Goal: Communication & Community: Share content

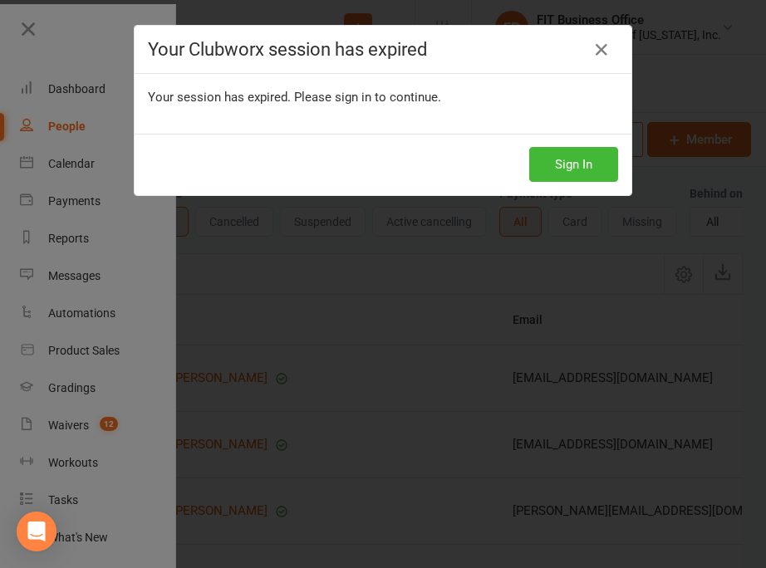
select select "no_trial"
select select "100"
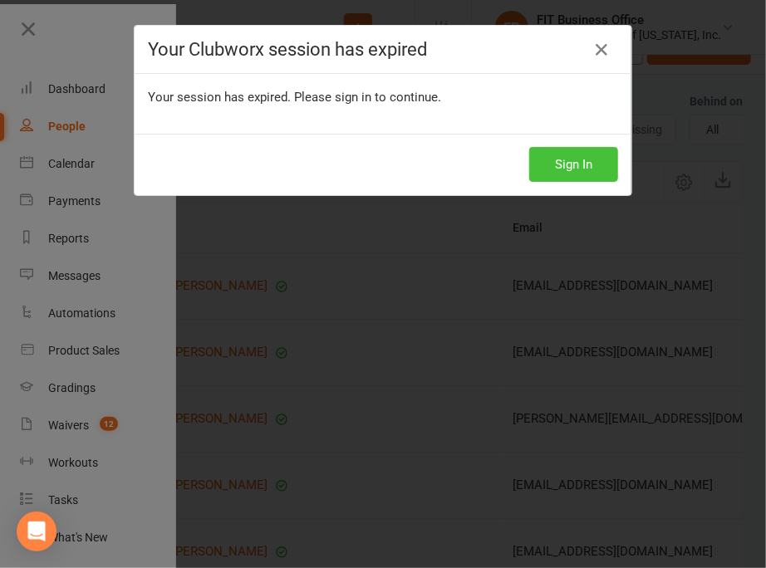
scroll to position [92, 0]
click at [562, 169] on button "Sign In" at bounding box center [573, 164] width 89 height 35
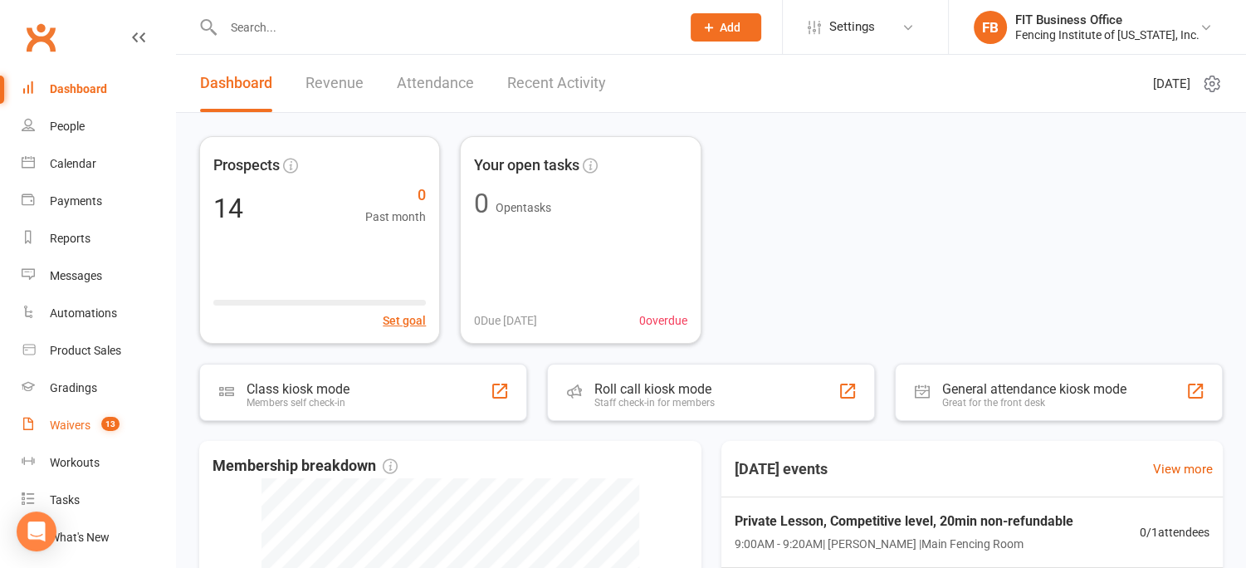
click at [76, 424] on div "Waivers" at bounding box center [70, 424] width 41 height 13
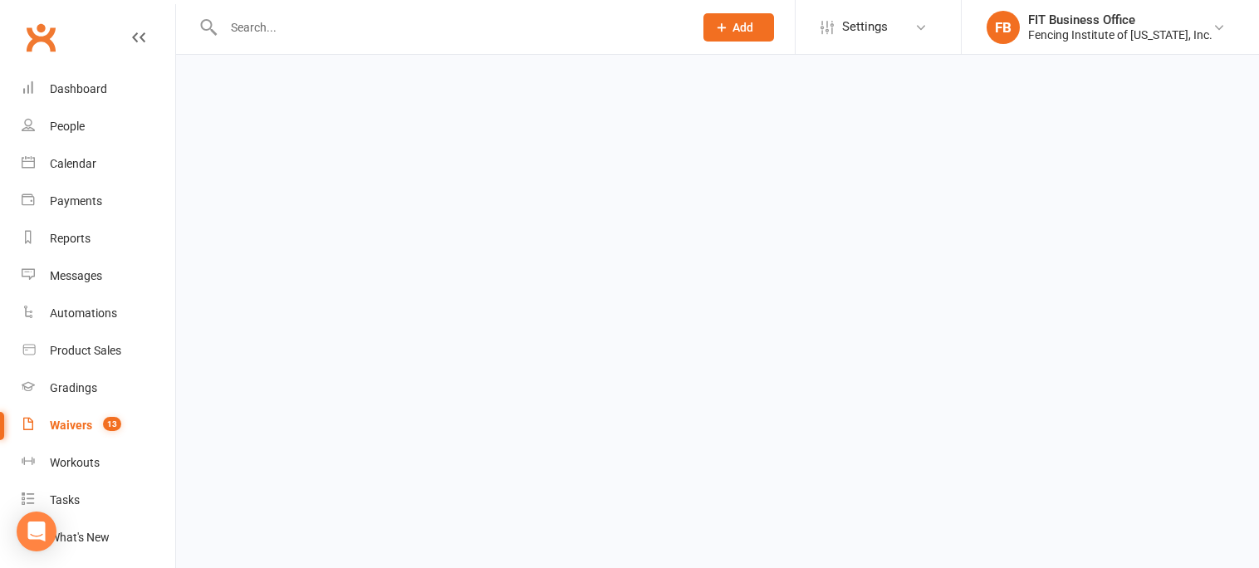
select select "100"
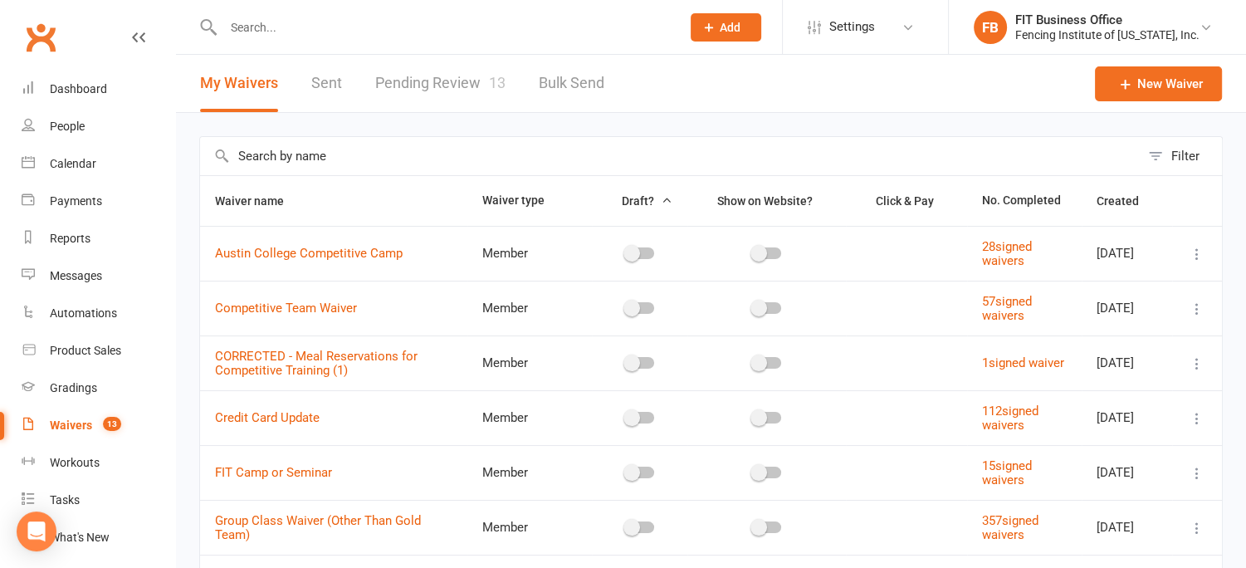
click at [441, 76] on link "Pending Review 13" at bounding box center [440, 83] width 130 height 57
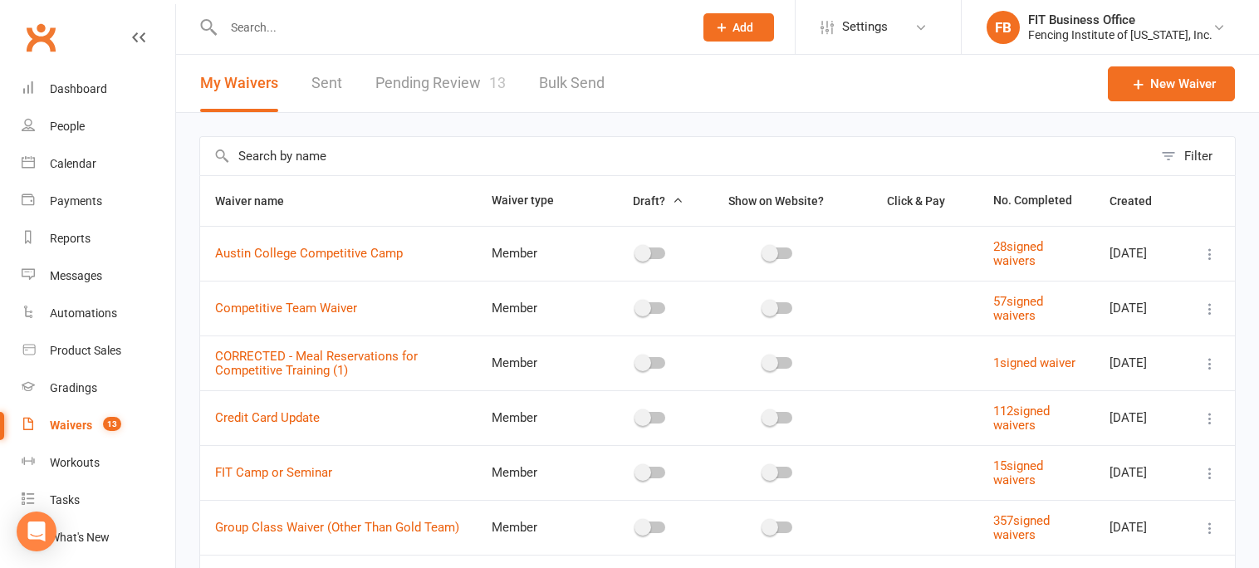
select select "100"
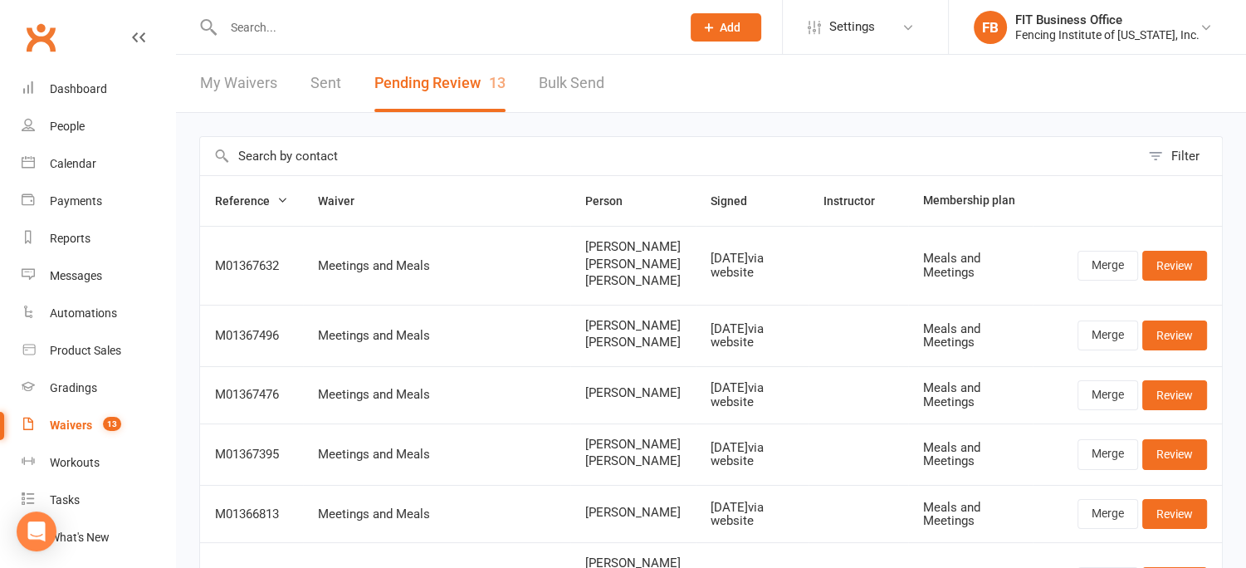
scroll to position [27, 0]
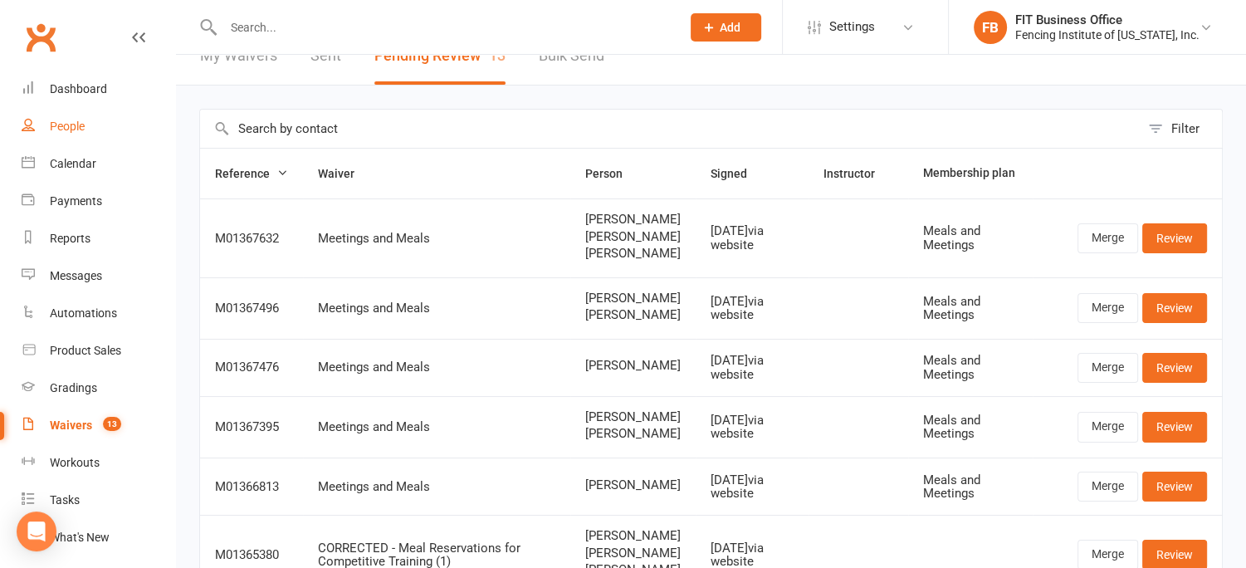
click at [58, 122] on div "People" at bounding box center [67, 126] width 35 height 13
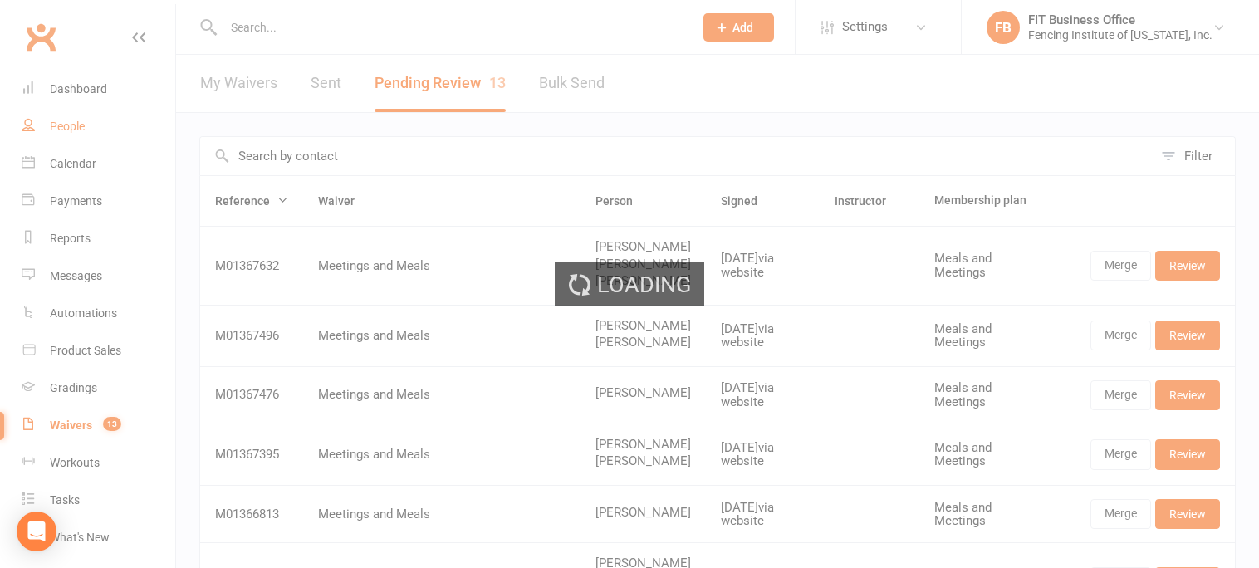
select select "100"
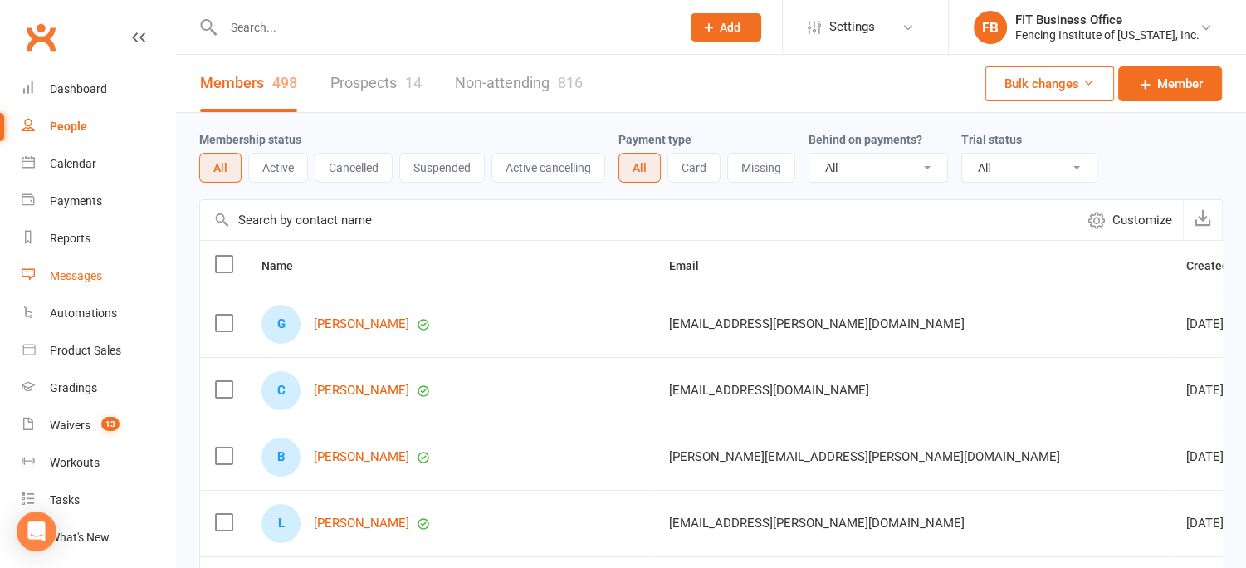
click at [68, 278] on div "Messages" at bounding box center [76, 275] width 52 height 13
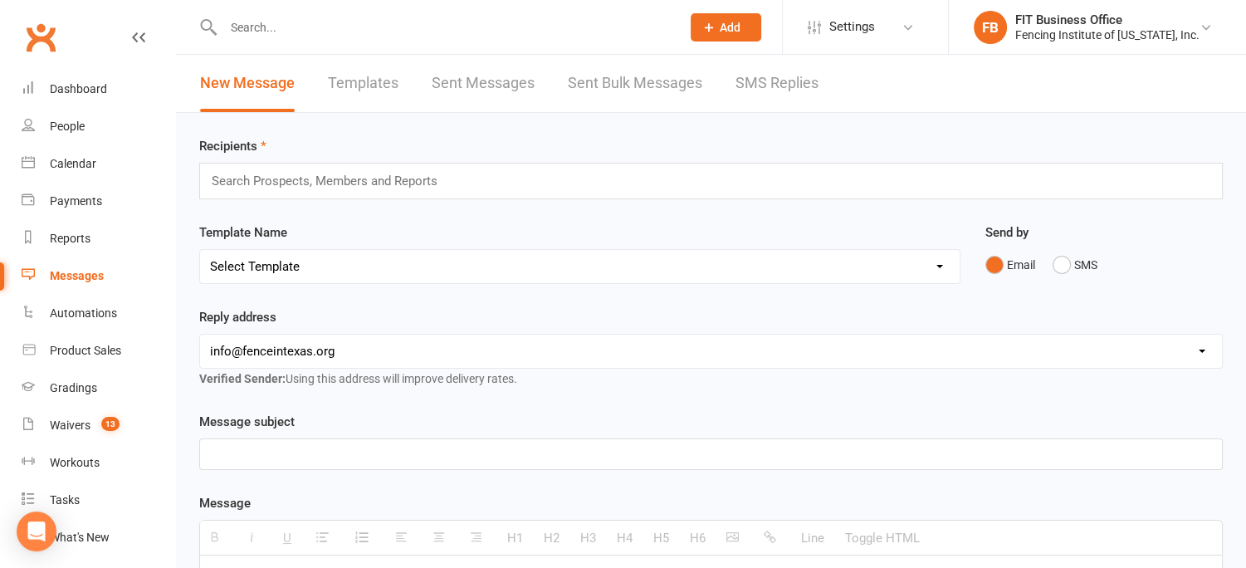
click at [252, 28] on input "text" at bounding box center [443, 27] width 451 height 23
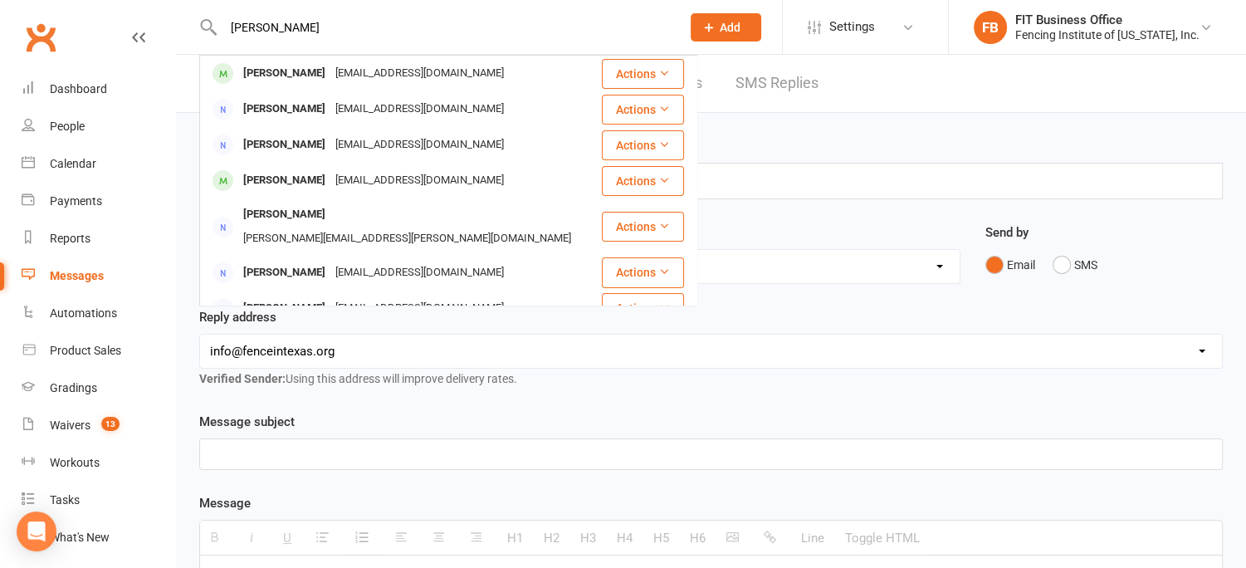
type input "calvin"
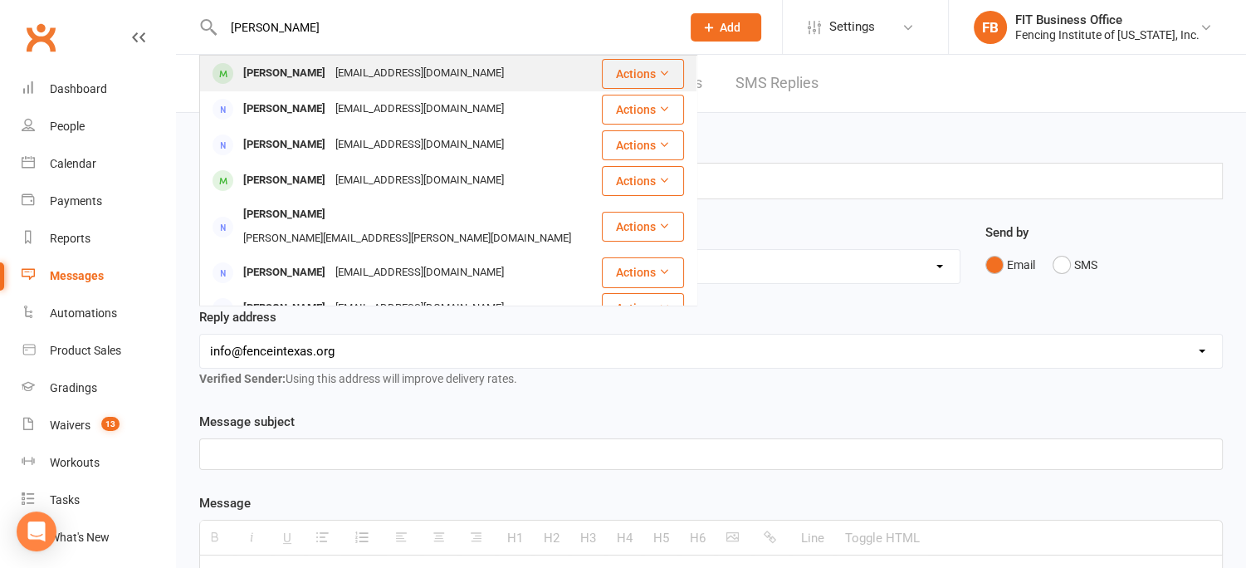
click at [272, 77] on div "[PERSON_NAME]" at bounding box center [284, 73] width 92 height 24
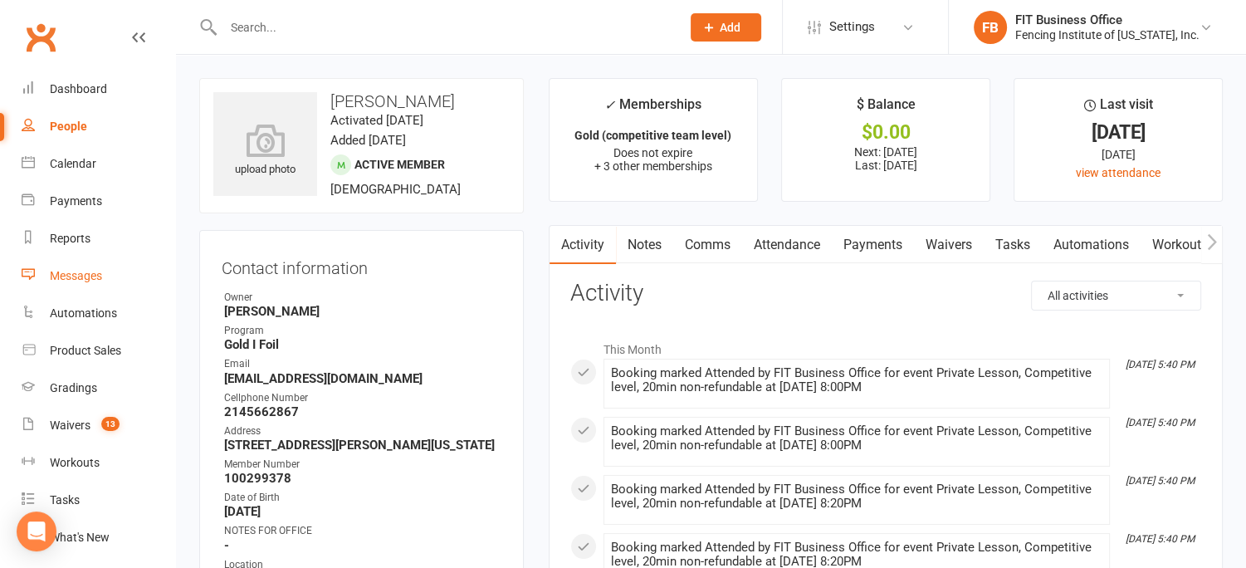
click at [89, 269] on div "Messages" at bounding box center [76, 275] width 52 height 13
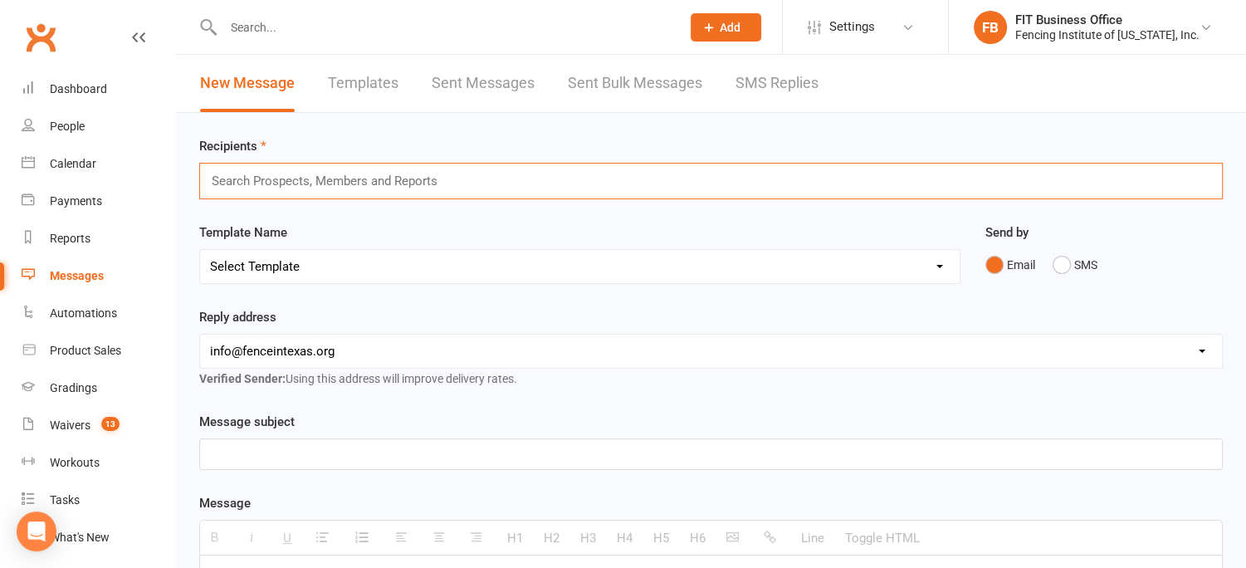
click at [311, 189] on input "text" at bounding box center [331, 181] width 243 height 22
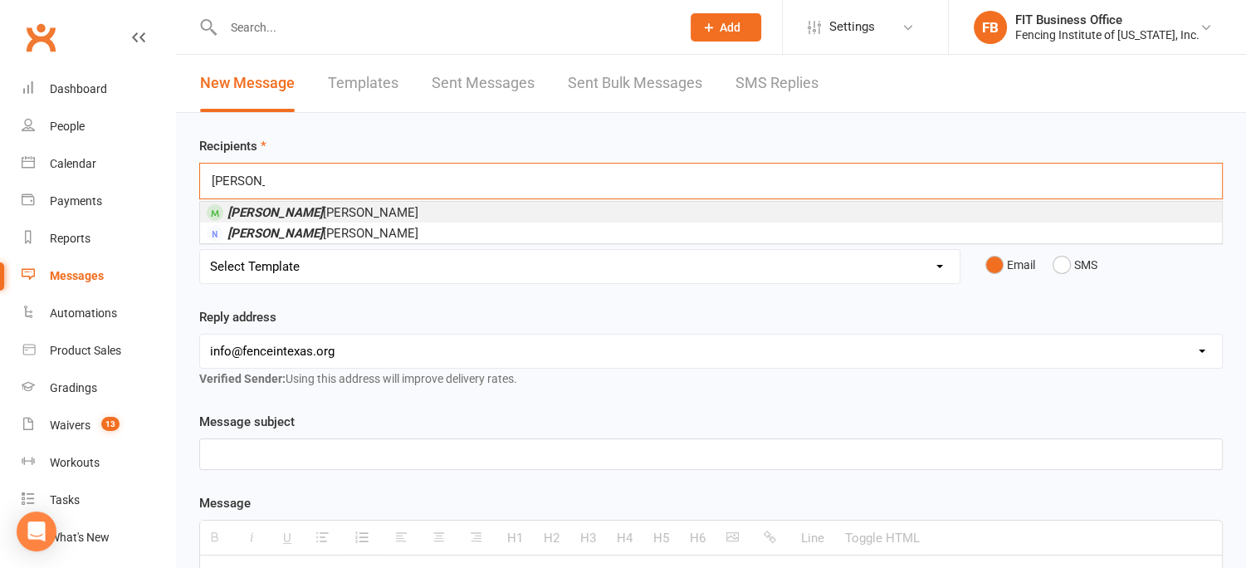
type input "calvin"
click at [304, 208] on li "Calvin McKee" at bounding box center [711, 212] width 1022 height 21
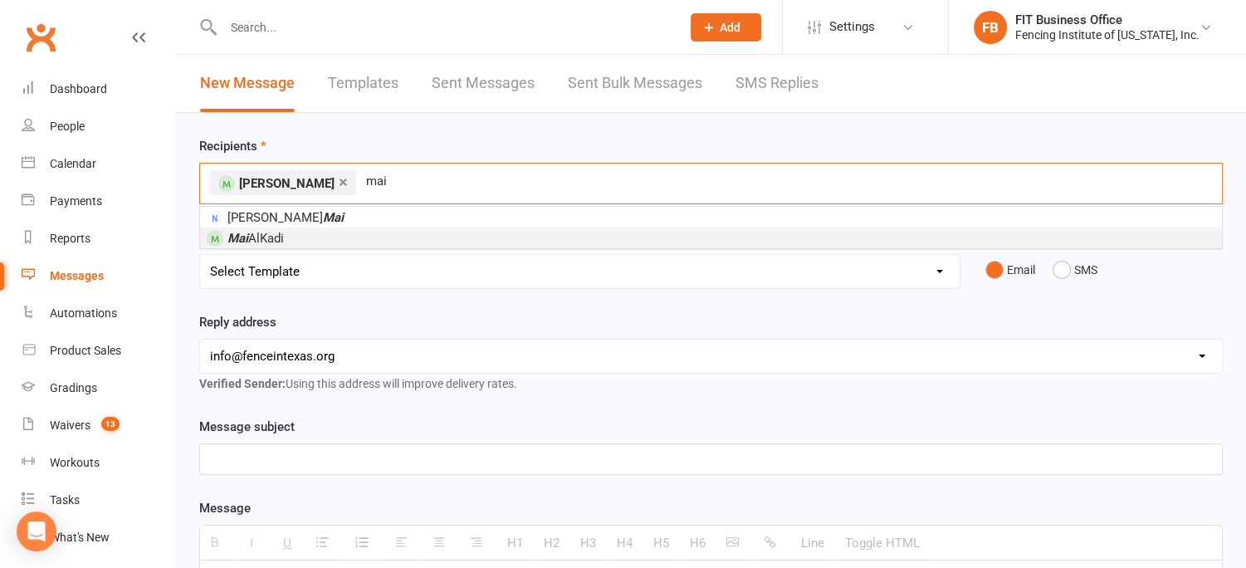
type input "mai"
click at [292, 232] on li "Mai AlKadi" at bounding box center [711, 237] width 1022 height 21
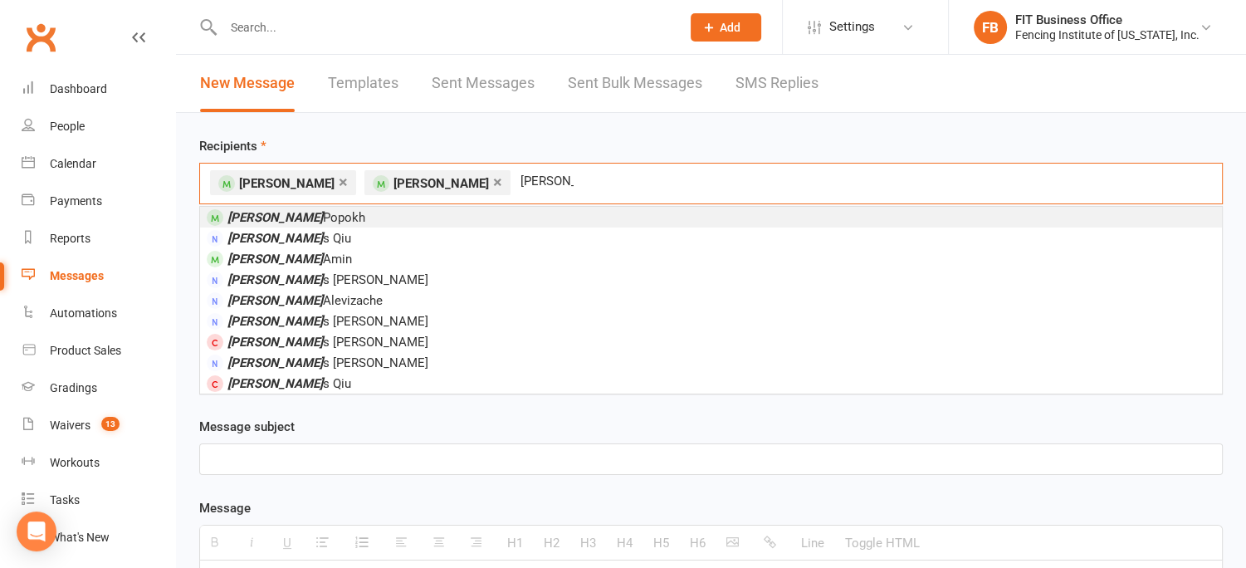
type input "luca"
click at [290, 218] on span "Luca Popokh" at bounding box center [296, 217] width 138 height 15
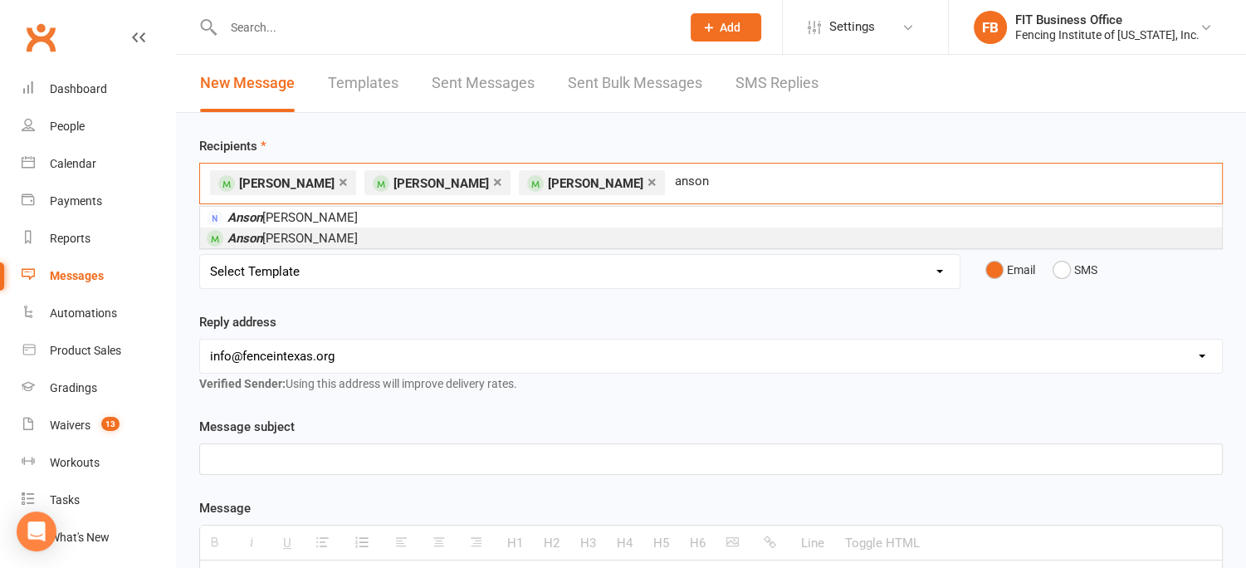
type input "anson"
click at [289, 236] on span "Anson Chen" at bounding box center [292, 238] width 130 height 15
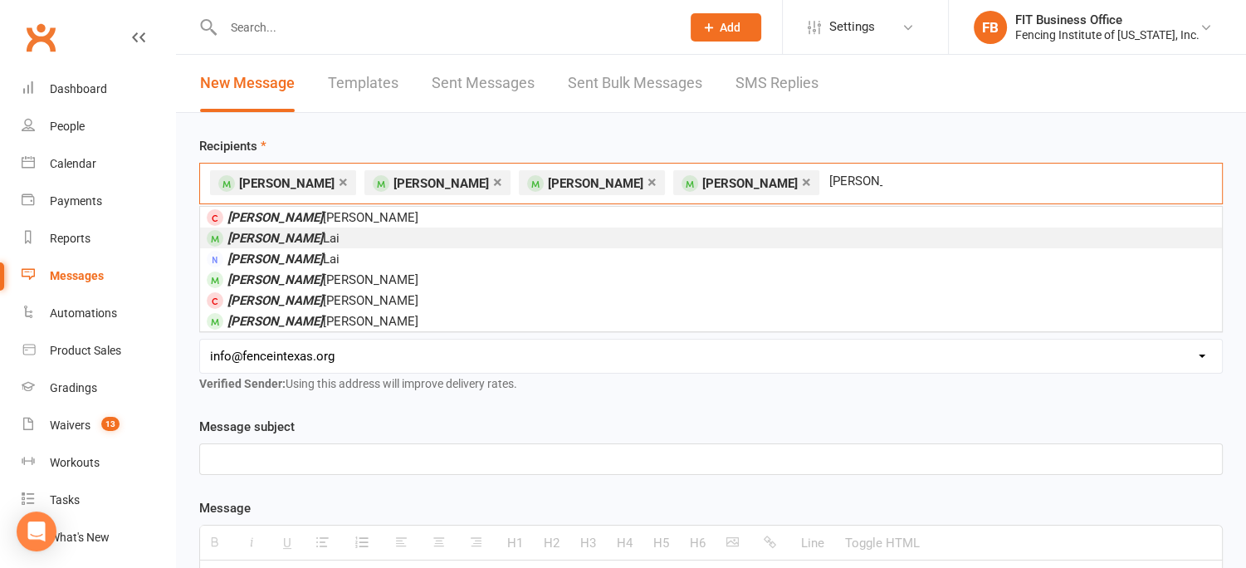
type input "sophia"
click at [276, 237] on span "Sophia Lai" at bounding box center [283, 238] width 112 height 15
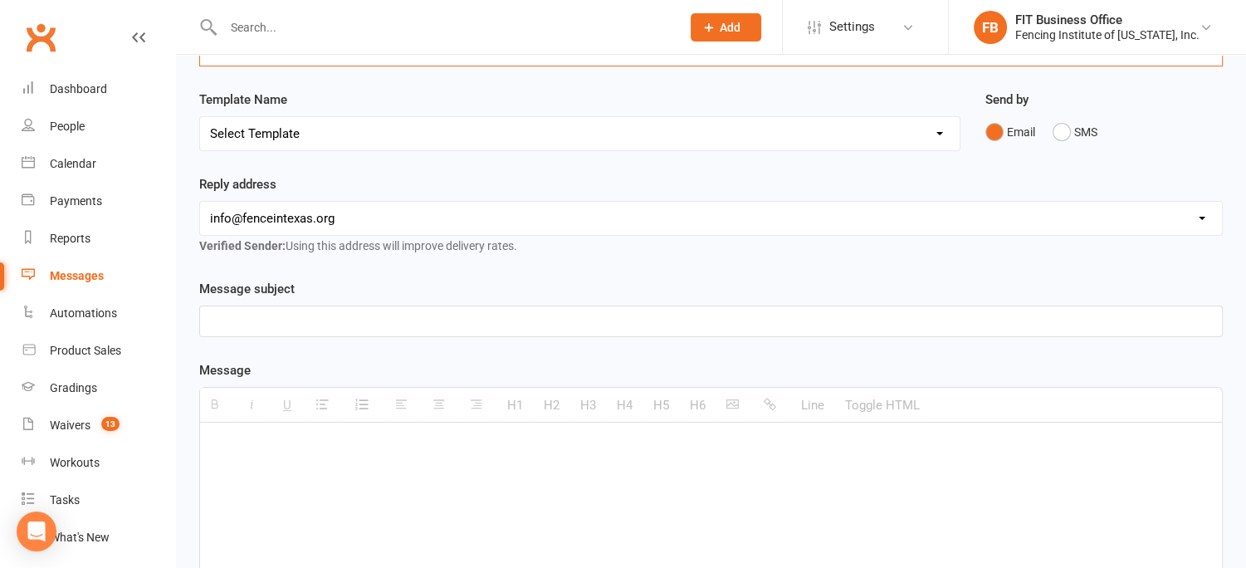
scroll to position [193, 0]
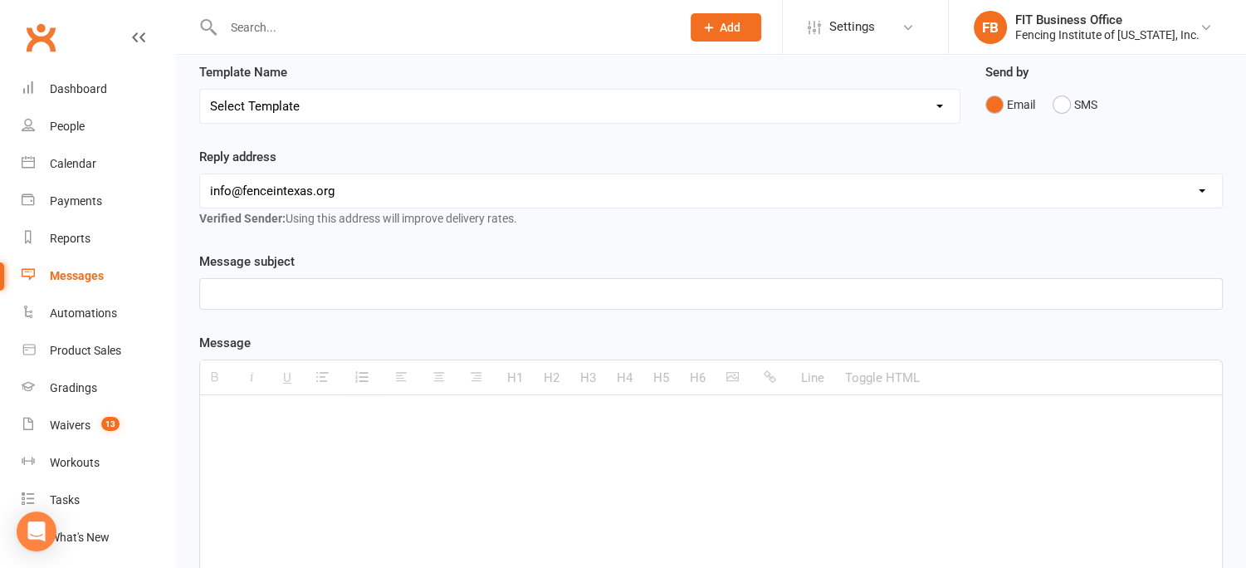
click at [278, 284] on p at bounding box center [711, 294] width 1002 height 20
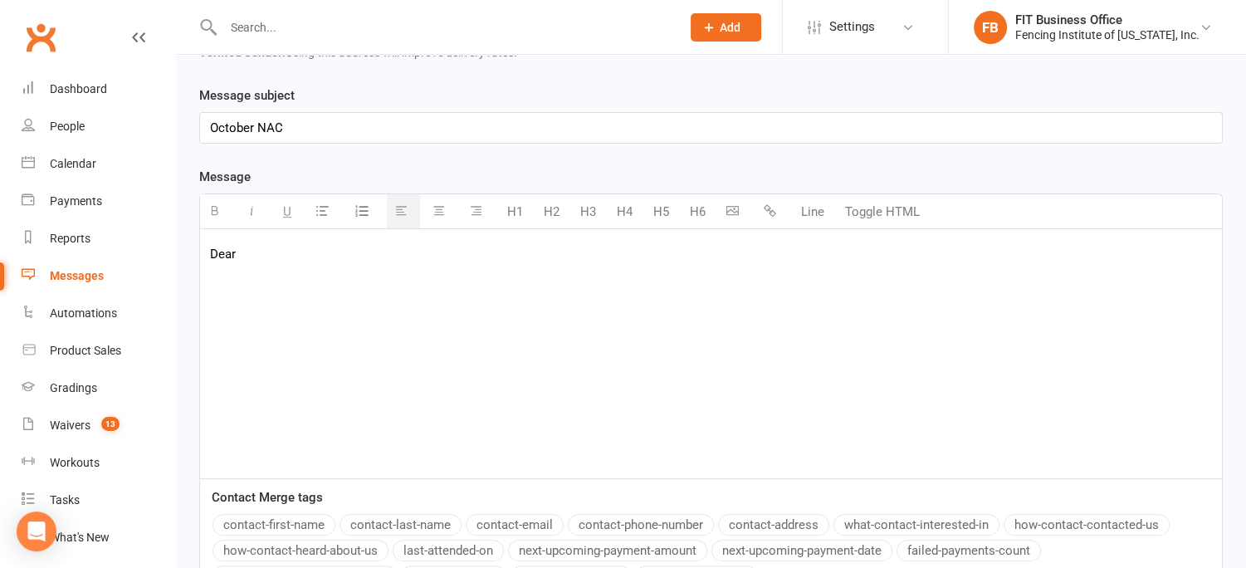
scroll to position [387, 0]
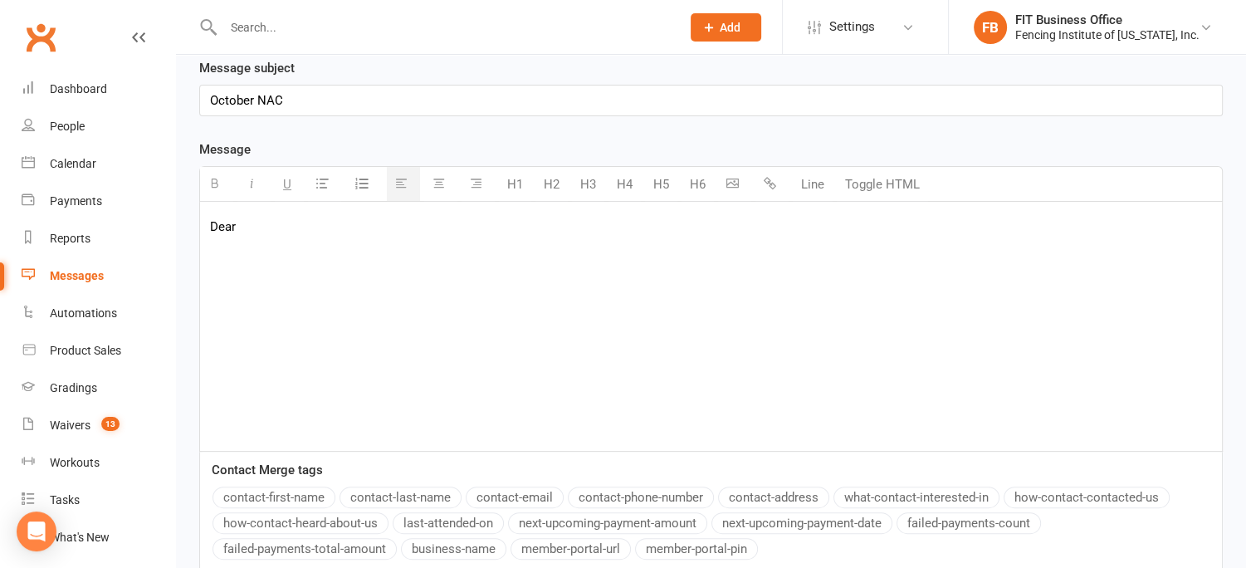
click at [325, 487] on button "contact-first-name" at bounding box center [274, 498] width 123 height 22
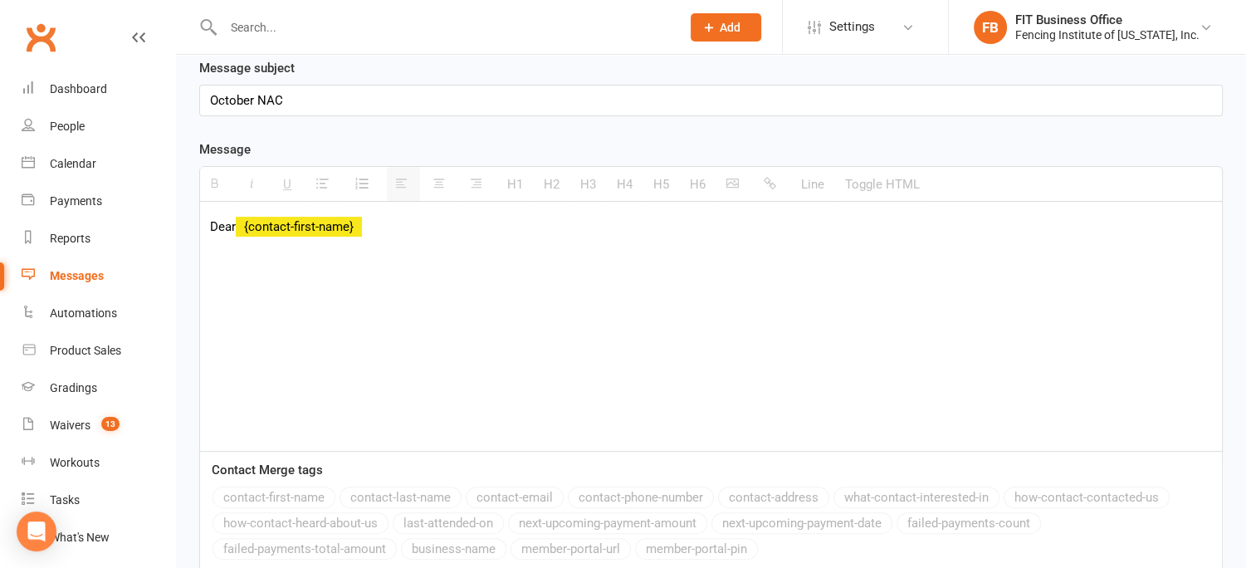
click at [418, 221] on div "Dear {contact-first-name}" at bounding box center [711, 326] width 1022 height 249
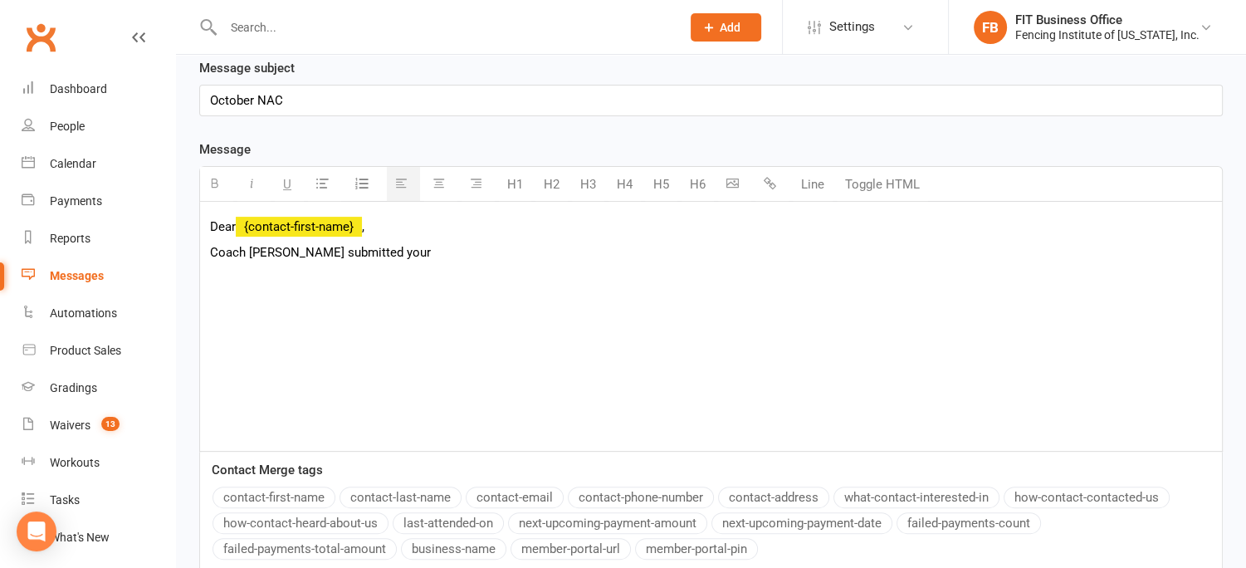
click at [418, 242] on p "Coach Yury submitted your" at bounding box center [711, 252] width 1002 height 20
click at [317, 177] on icon "button" at bounding box center [322, 183] width 12 height 12
click at [307, 301] on li "Hotel $836.27" at bounding box center [727, 311] width 969 height 20
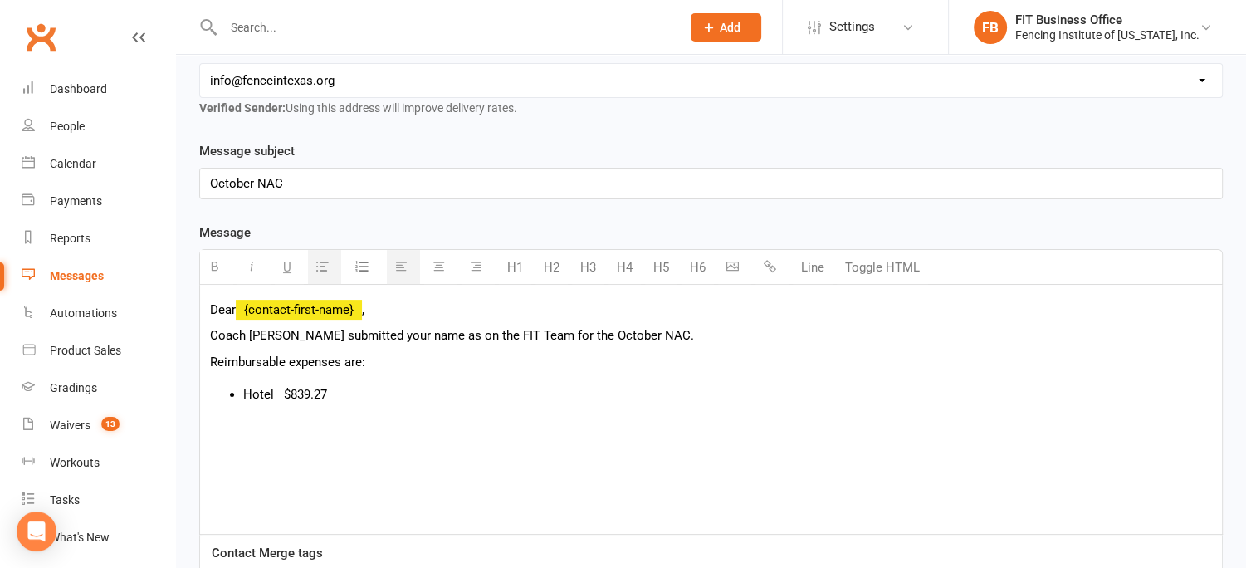
click at [385, 384] on li "Hotel $839.27" at bounding box center [727, 394] width 969 height 20
click at [339, 352] on p "Coach Yury submitted your name as on the FIT Team for the October NAC. Reimburs…" at bounding box center [711, 384] width 1002 height 119
click at [325, 424] on li at bounding box center [727, 434] width 969 height 20
click at [317, 260] on icon "button" at bounding box center [322, 266] width 12 height 12
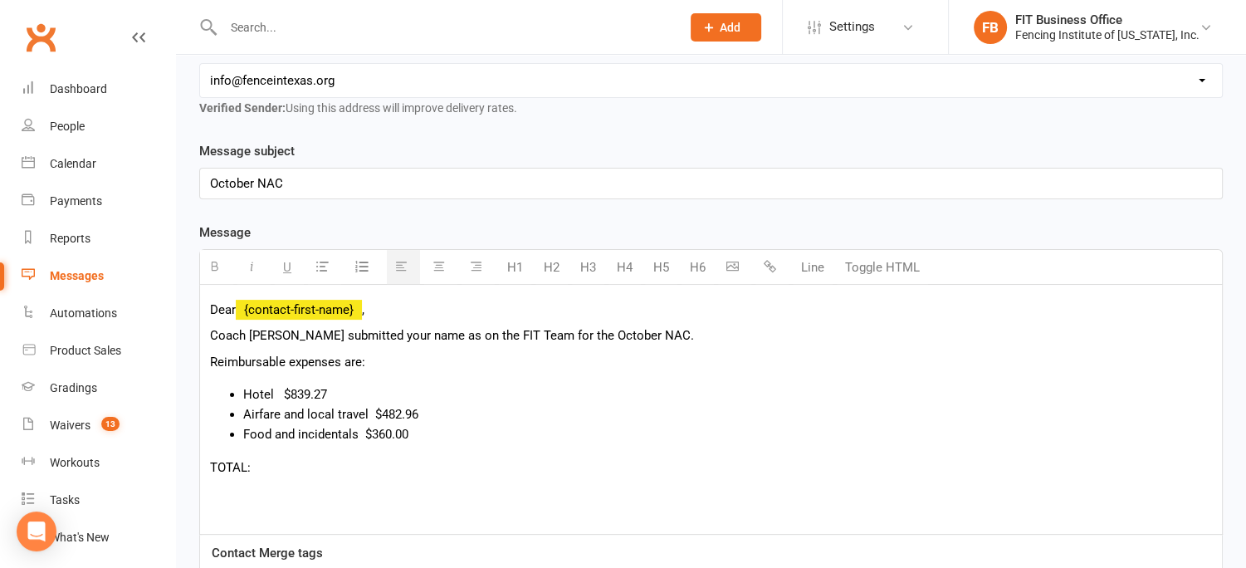
click at [264, 443] on p "Coach Yury submitted your name as on the FIT Team for the October NAC. Reimburs…" at bounding box center [711, 401] width 1002 height 152
click at [293, 543] on label "Contact Merge tags" at bounding box center [267, 553] width 111 height 20
drag, startPoint x: 261, startPoint y: 470, endPoint x: 235, endPoint y: 466, distance: 26.1
click at [235, 483] on p "% fA" at bounding box center [711, 493] width 1002 height 20
click at [233, 483] on p "% fA" at bounding box center [711, 493] width 1002 height 20
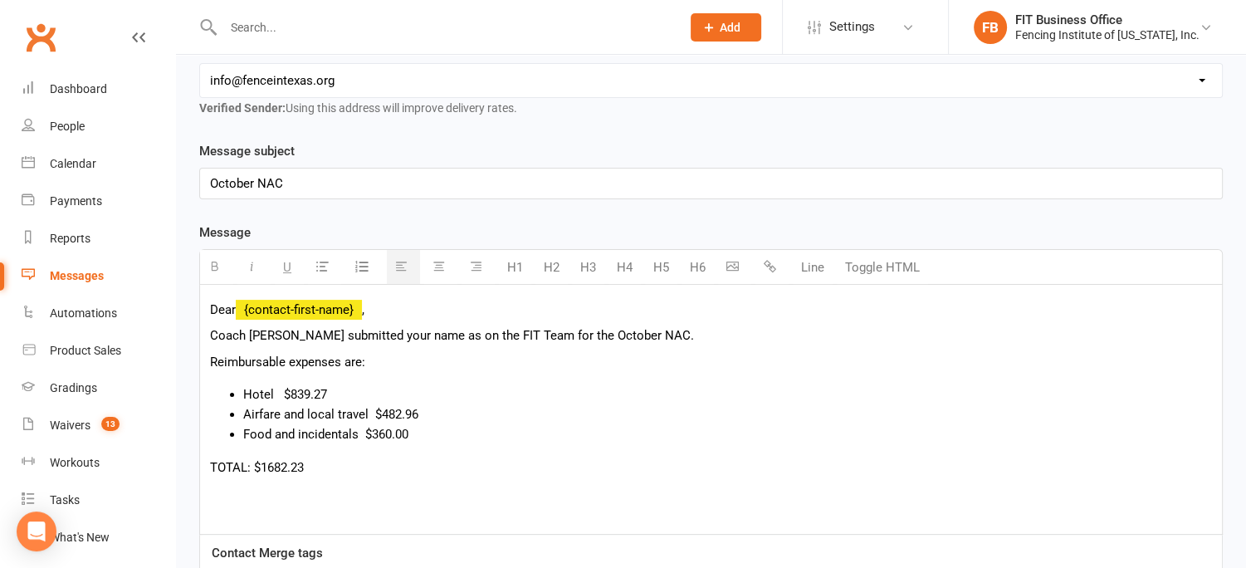
click at [250, 483] on p at bounding box center [711, 493] width 1002 height 20
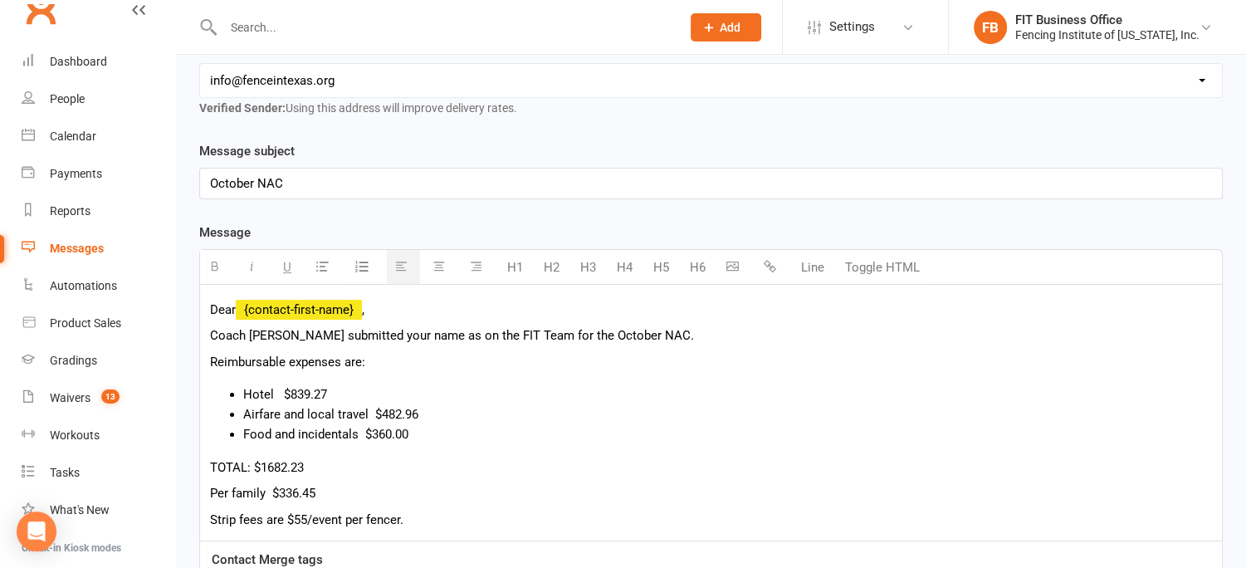
scroll to position [332, 0]
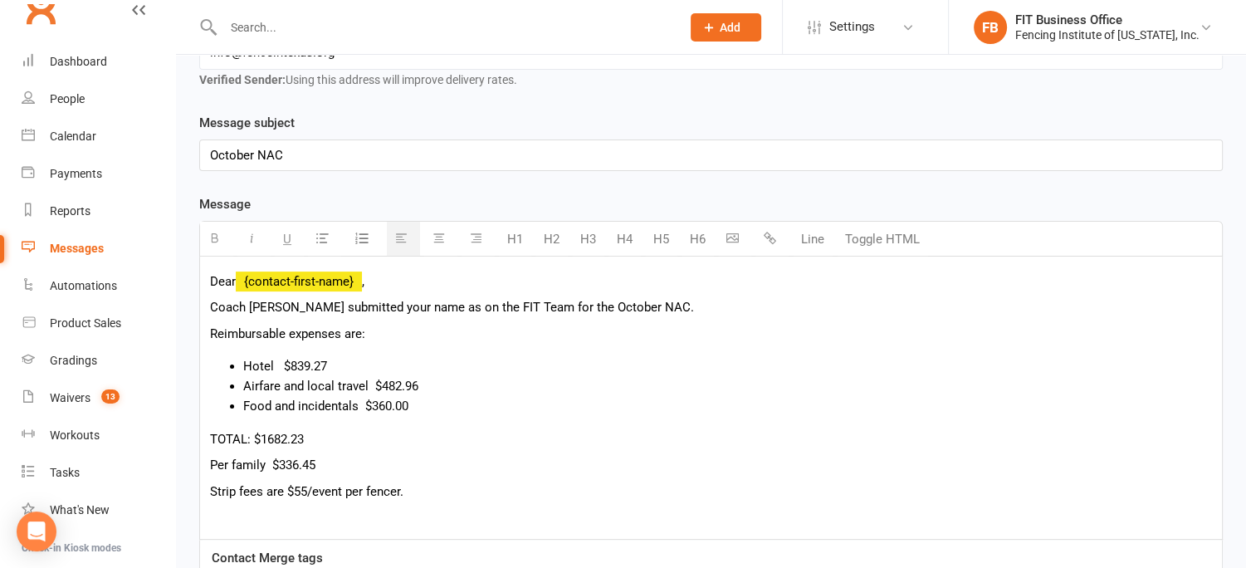
click at [330, 222] on button "button" at bounding box center [324, 239] width 33 height 34
click at [252, 514] on li at bounding box center [727, 524] width 969 height 20
click at [242, 514] on ul "2 Events total is $446.45 $501.45" at bounding box center [711, 534] width 1002 height 40
click at [438, 534] on li "3 events total is $501.45" at bounding box center [727, 544] width 969 height 20
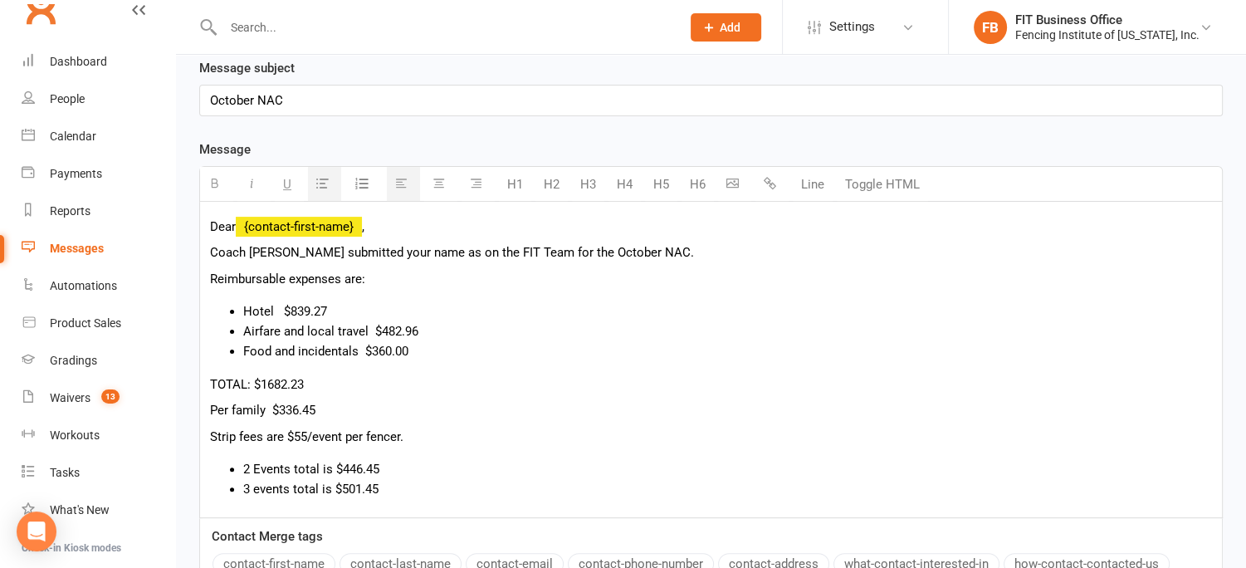
scroll to position [470, 0]
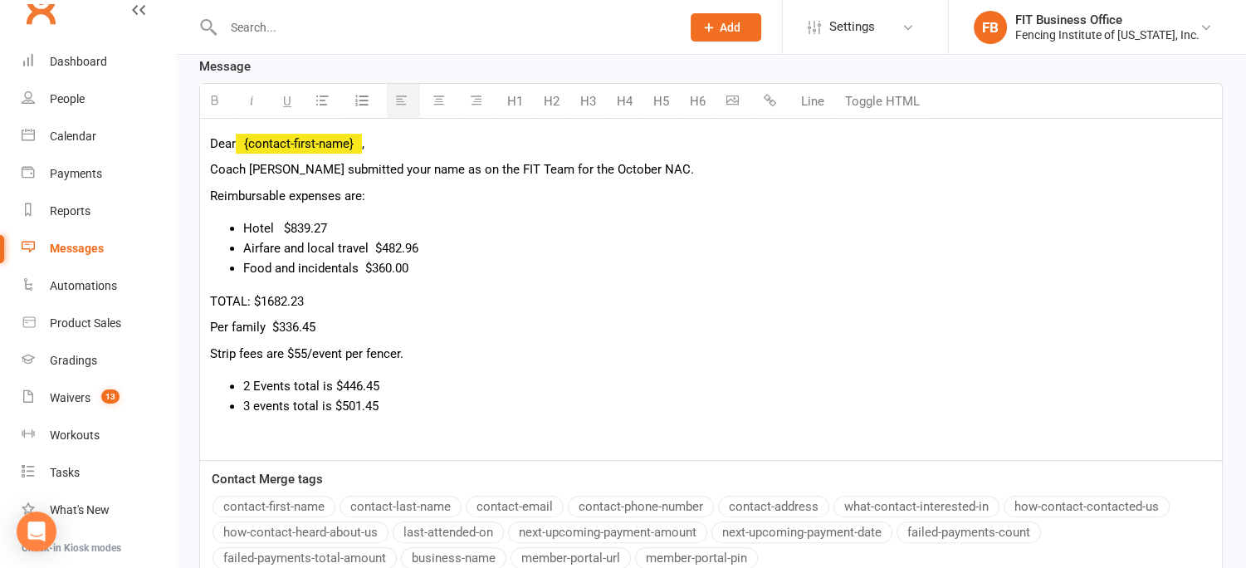
click at [452, 547] on button "business-name" at bounding box center [453, 558] width 105 height 22
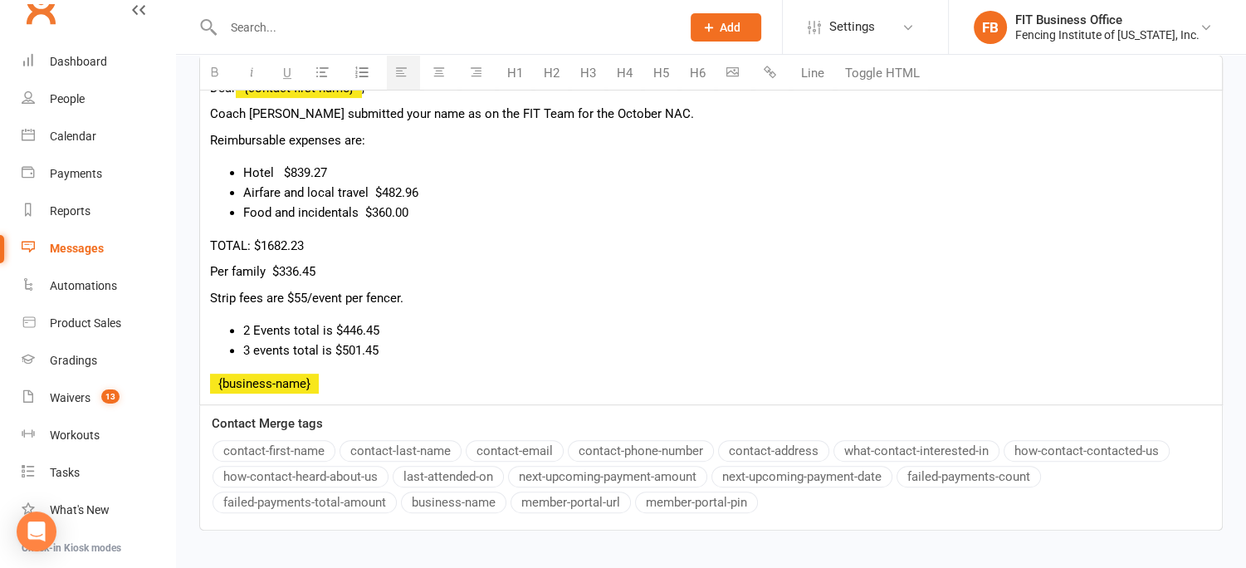
scroll to position [605, 0]
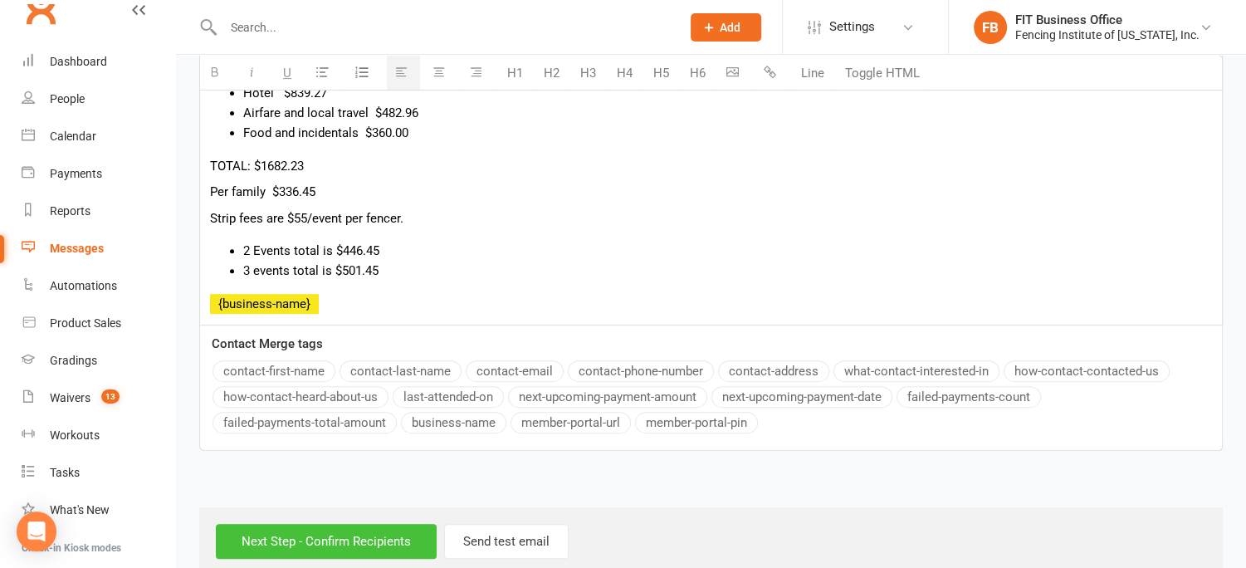
click at [339, 524] on input "Next Step - Confirm Recipients" at bounding box center [326, 541] width 221 height 35
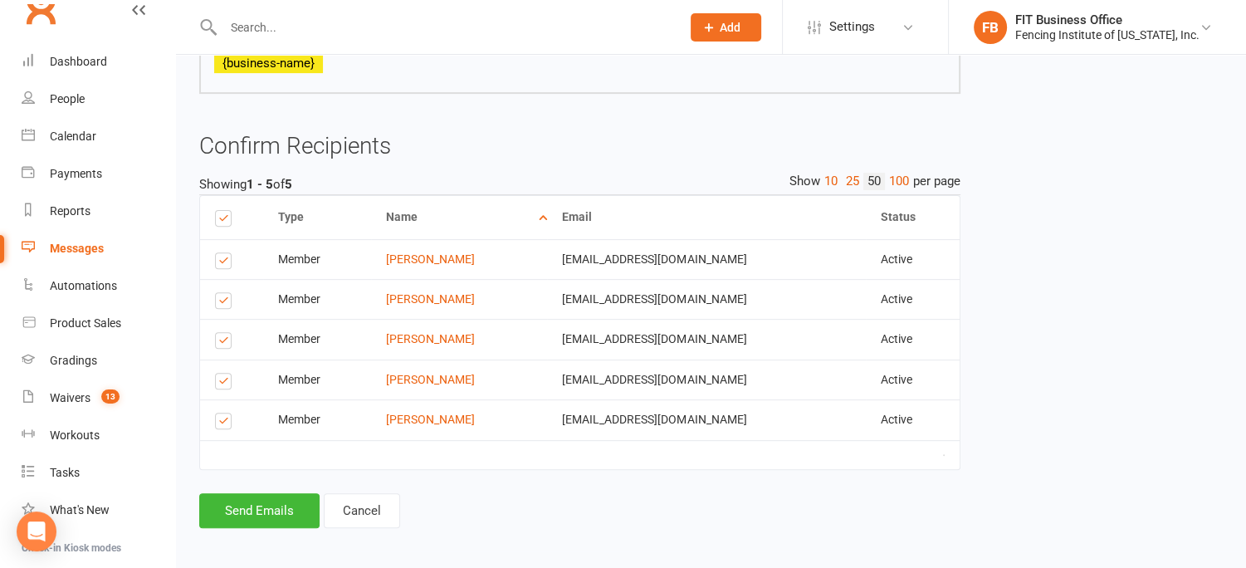
scroll to position [570, 0]
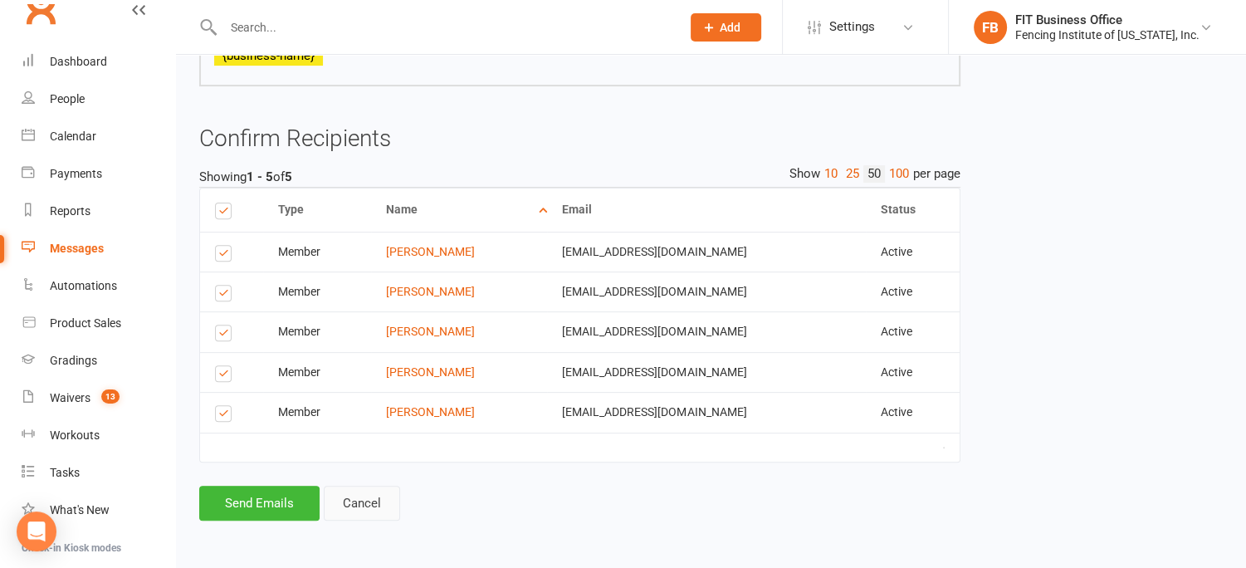
click at [365, 501] on link "Cancel" at bounding box center [362, 503] width 76 height 35
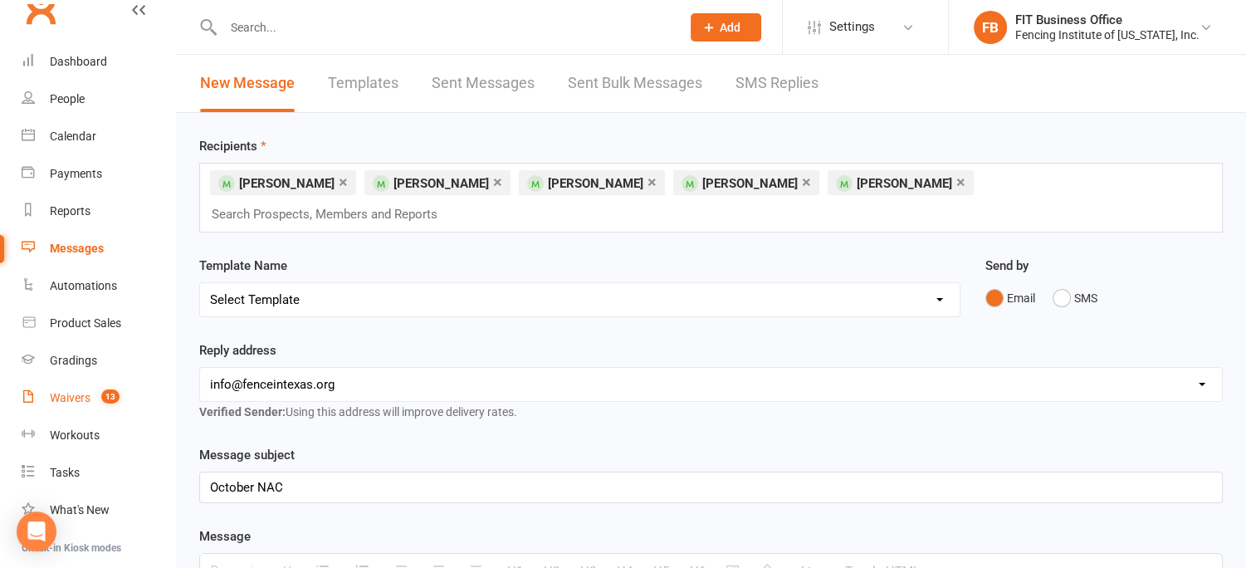
click at [76, 392] on div "Waivers" at bounding box center [70, 397] width 41 height 13
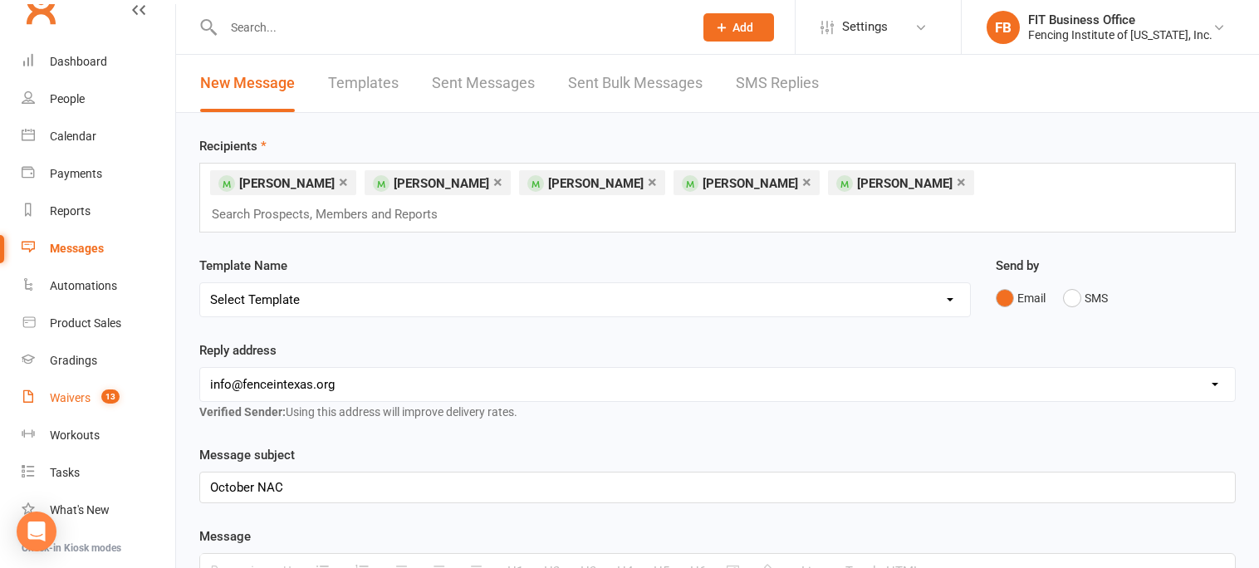
select select "100"
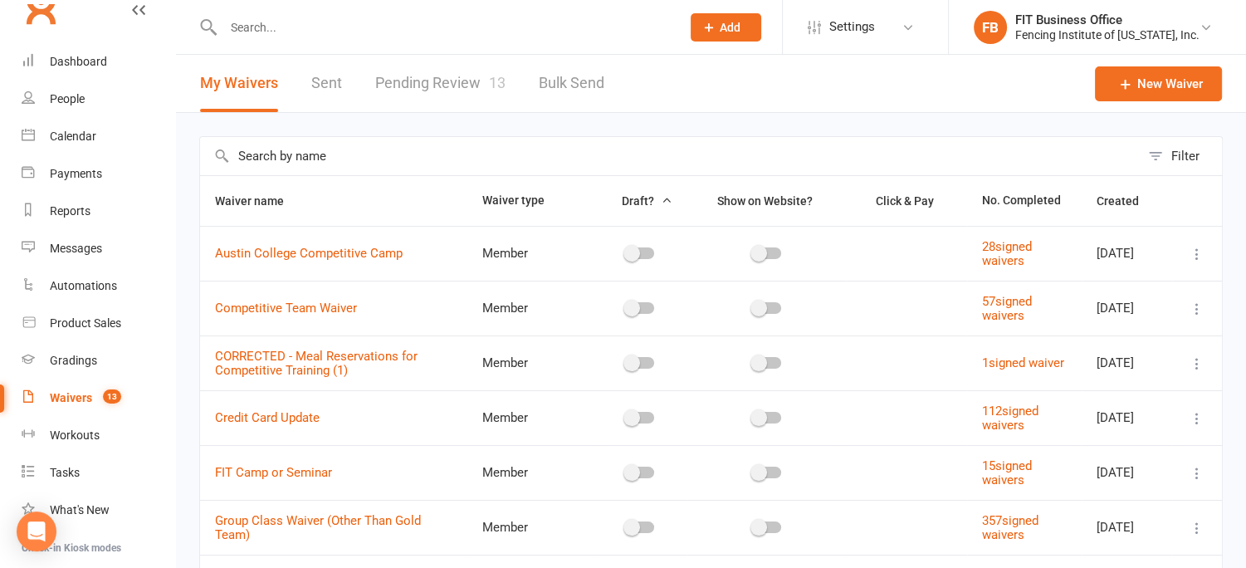
scroll to position [27, 0]
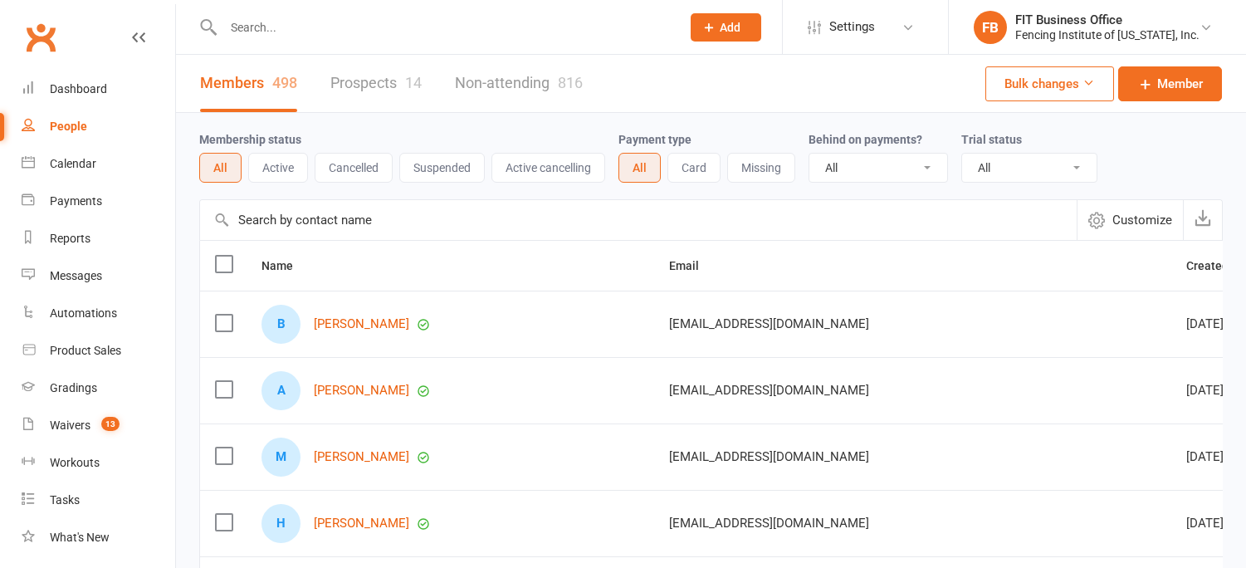
select select "100"
click at [286, 27] on input "text" at bounding box center [443, 27] width 451 height 23
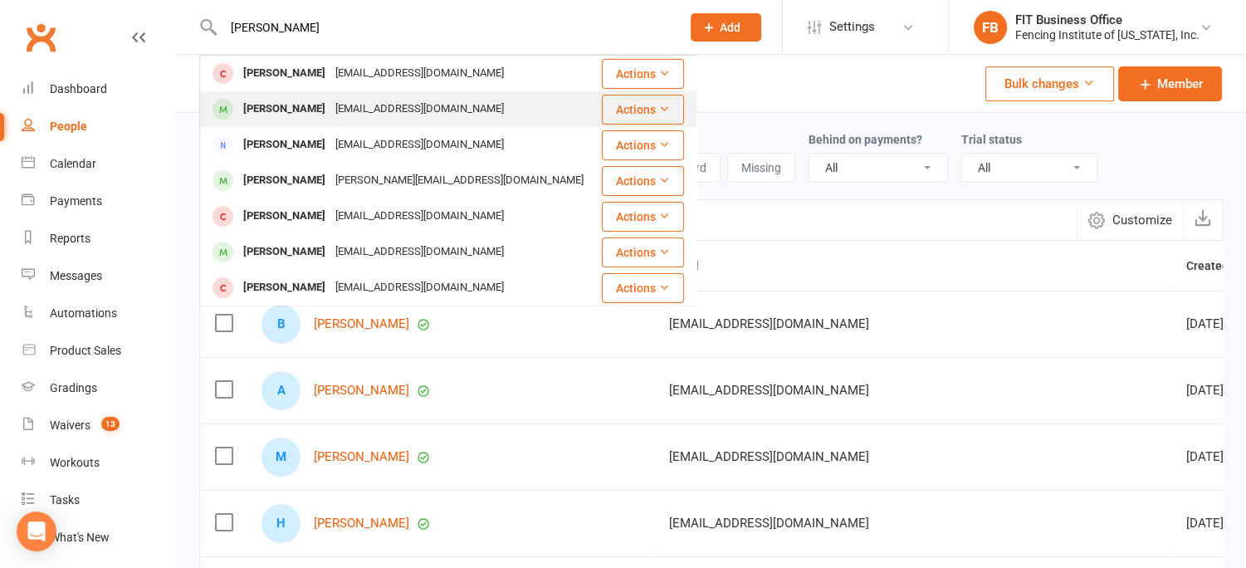
type input "sophia"
click at [339, 115] on div "[EMAIL_ADDRESS][DOMAIN_NAME]" at bounding box center [419, 109] width 179 height 24
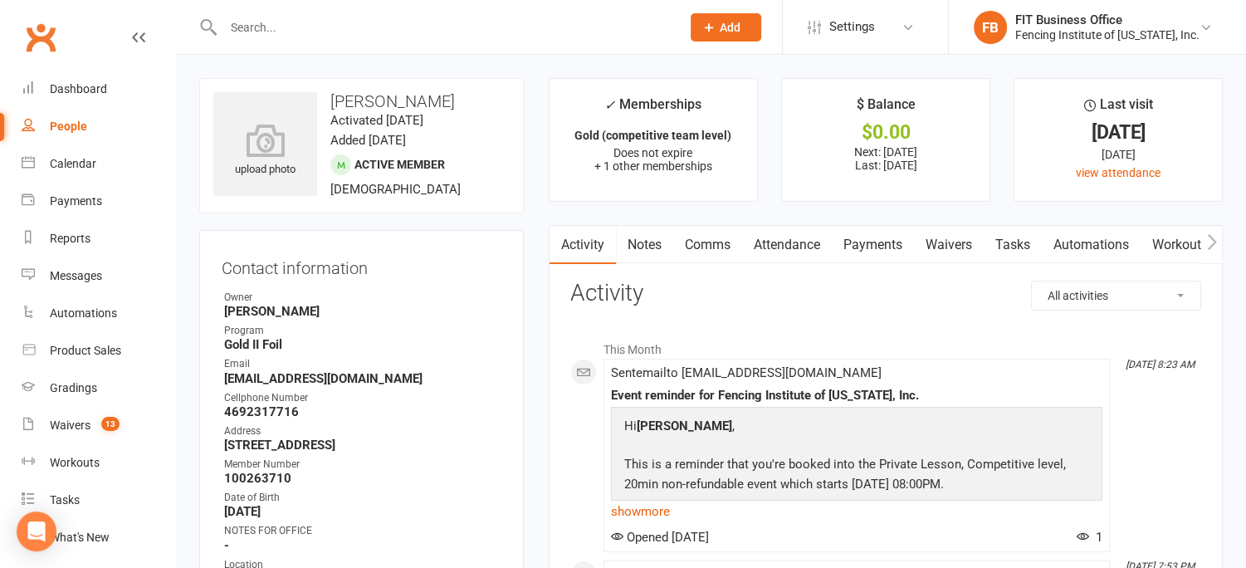
scroll to position [27, 0]
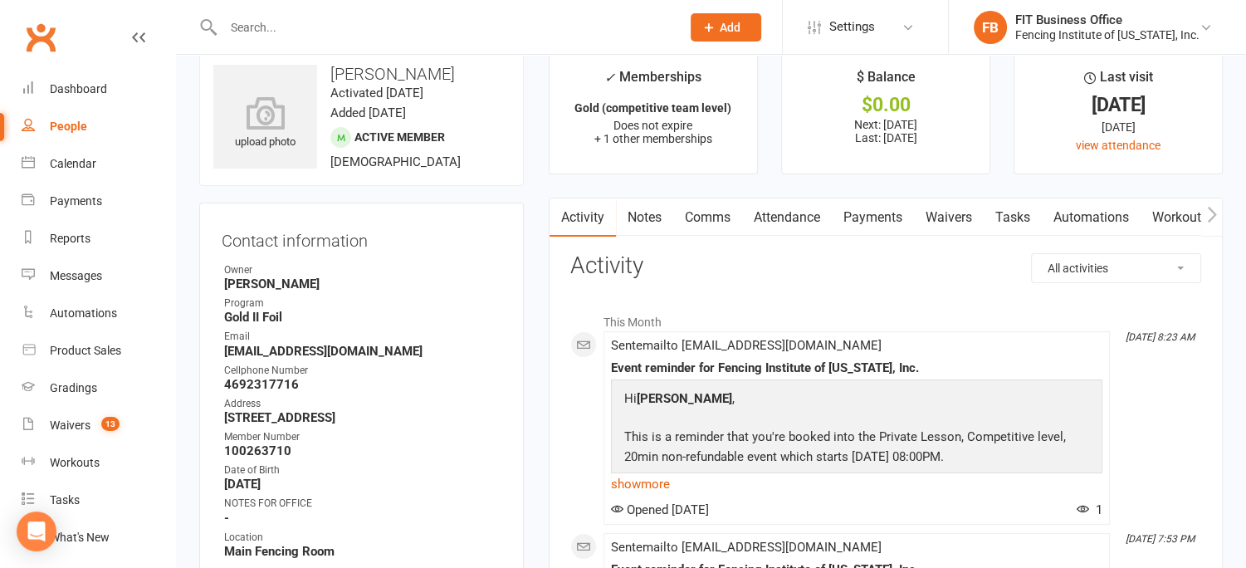
click at [708, 213] on link "Comms" at bounding box center [707, 217] width 69 height 38
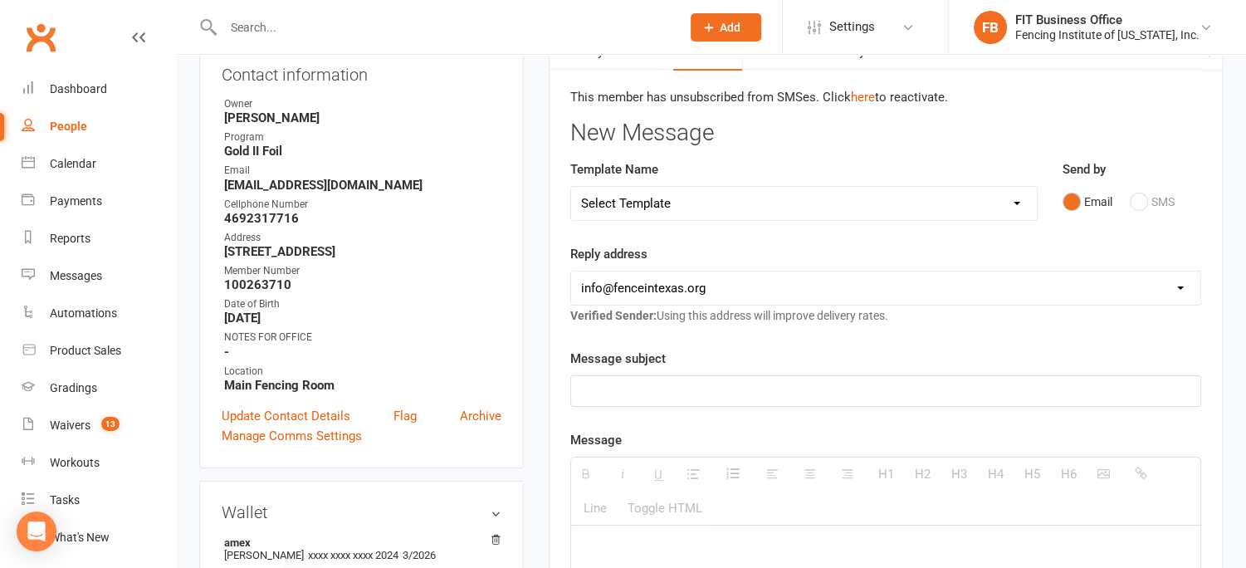
scroll to position [55, 0]
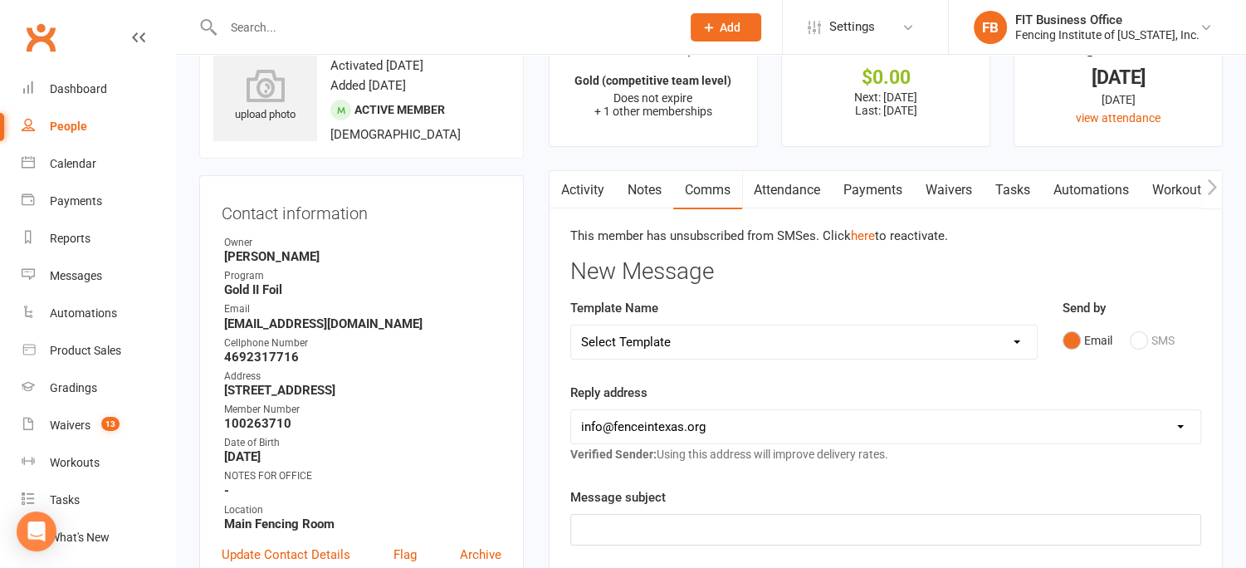
click at [578, 188] on link "Activity" at bounding box center [583, 190] width 66 height 38
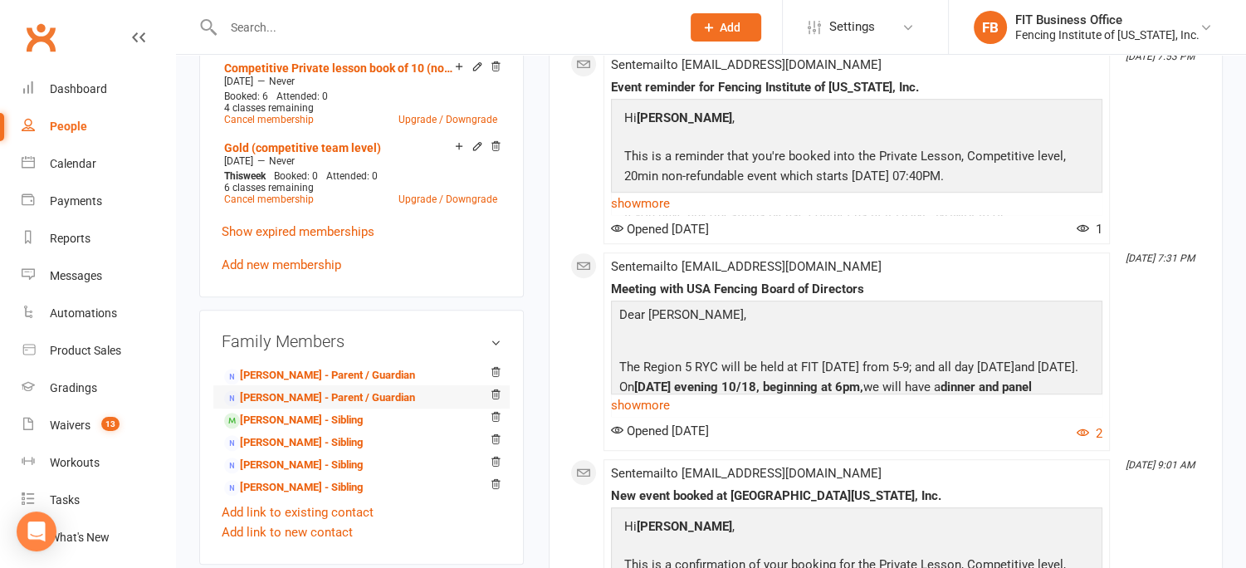
scroll to position [941, 0]
